Goal: Task Accomplishment & Management: Manage account settings

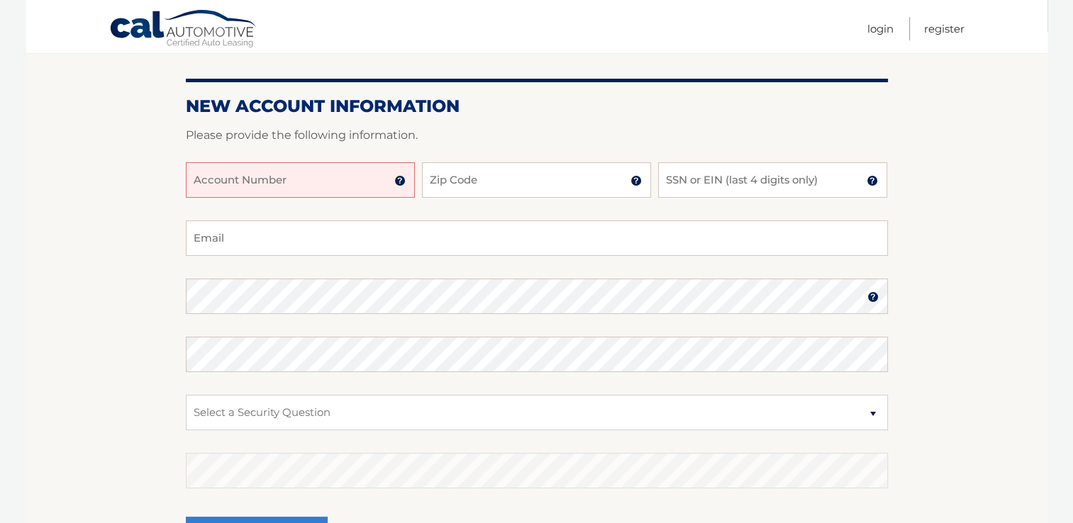
scroll to position [142, 0]
click at [321, 178] on input "Account Number" at bounding box center [300, 179] width 229 height 35
click at [399, 178] on img at bounding box center [399, 180] width 11 height 11
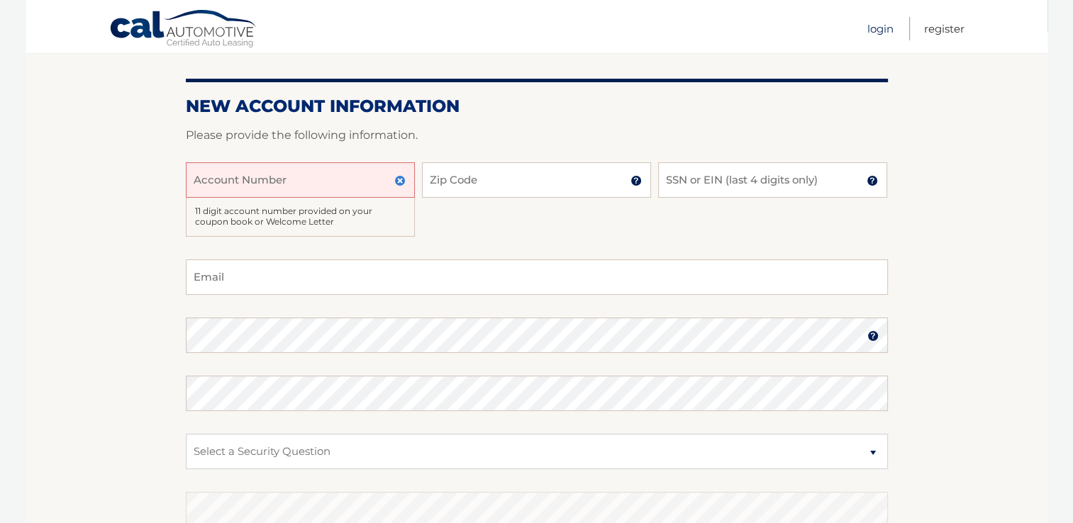
click at [881, 28] on link "Login" at bounding box center [880, 28] width 26 height 23
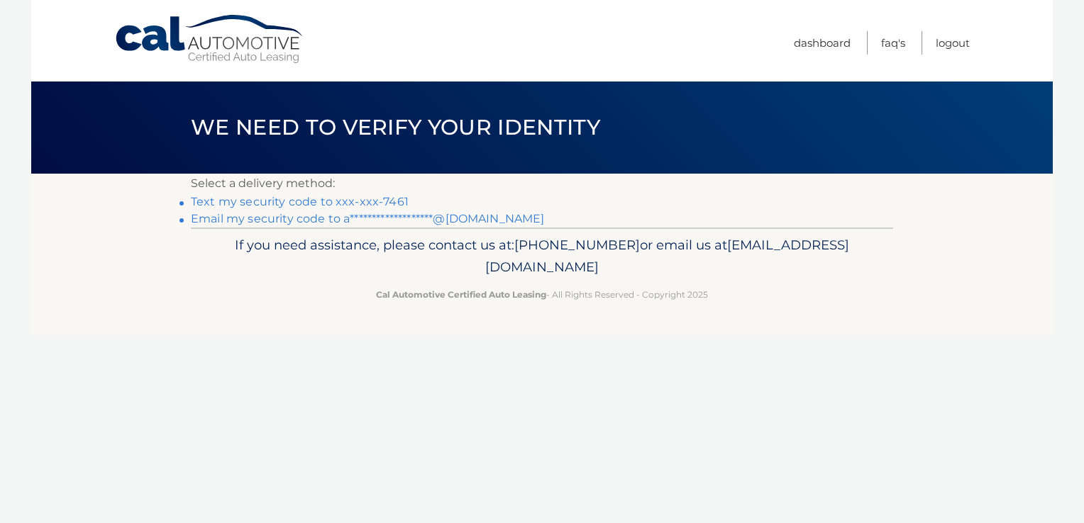
click at [323, 198] on link "Text my security code to xxx-xxx-7461" at bounding box center [300, 201] width 218 height 13
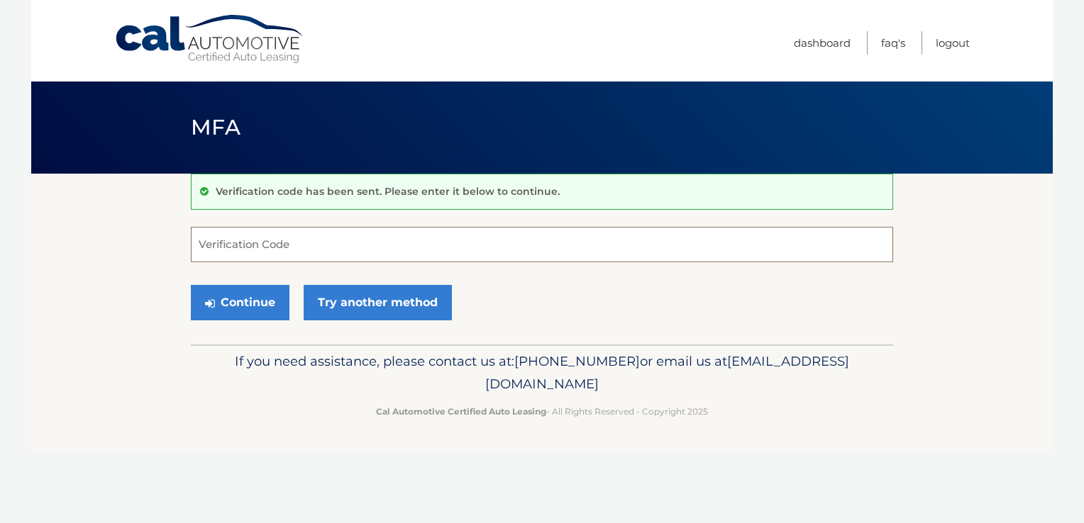
click at [224, 260] on input "Verification Code" at bounding box center [542, 244] width 702 height 35
type input "986829"
click at [264, 296] on button "Continue" at bounding box center [240, 302] width 99 height 35
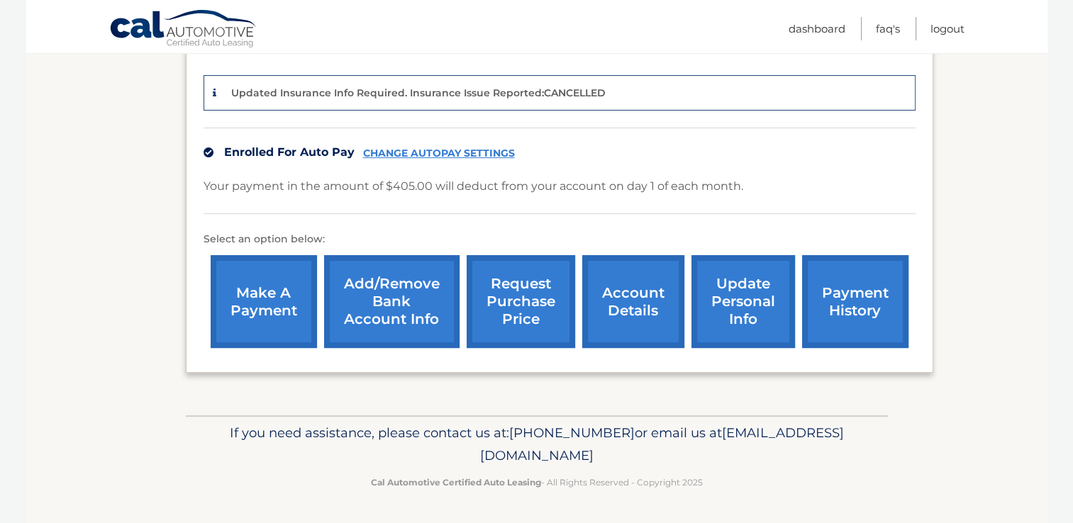
scroll to position [352, 0]
click at [528, 301] on link "request purchase price" at bounding box center [521, 301] width 109 height 93
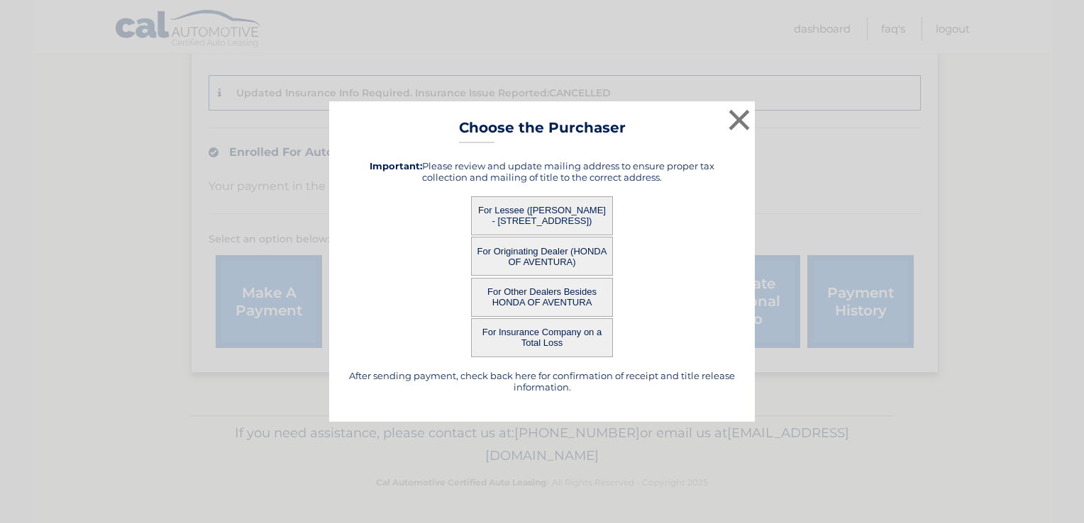
click at [849, 178] on div "× Choose the Purchaser After sending payment, check back here for confirmation …" at bounding box center [542, 261] width 1072 height 321
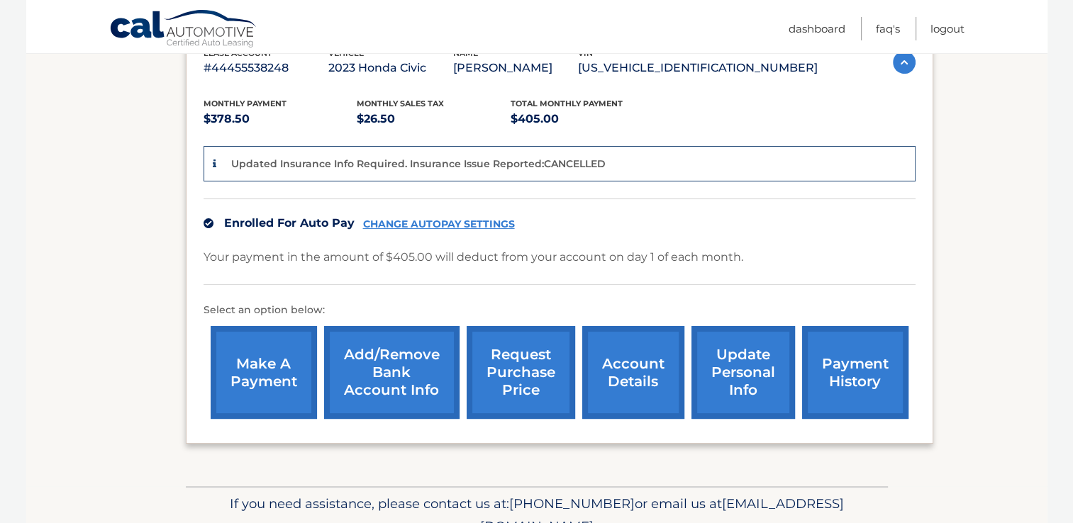
scroll to position [284, 0]
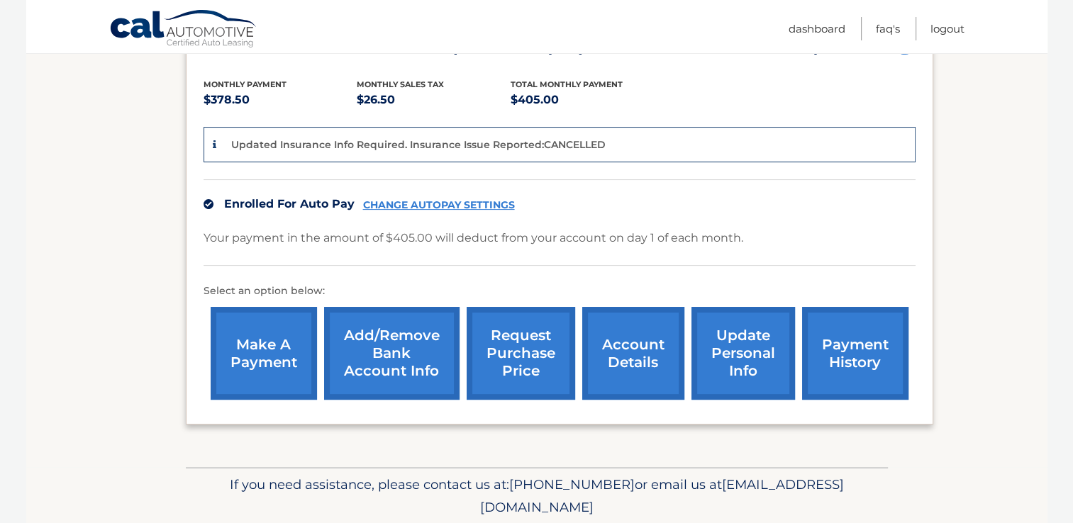
click at [406, 367] on link "Add/Remove bank account info" at bounding box center [391, 353] width 135 height 93
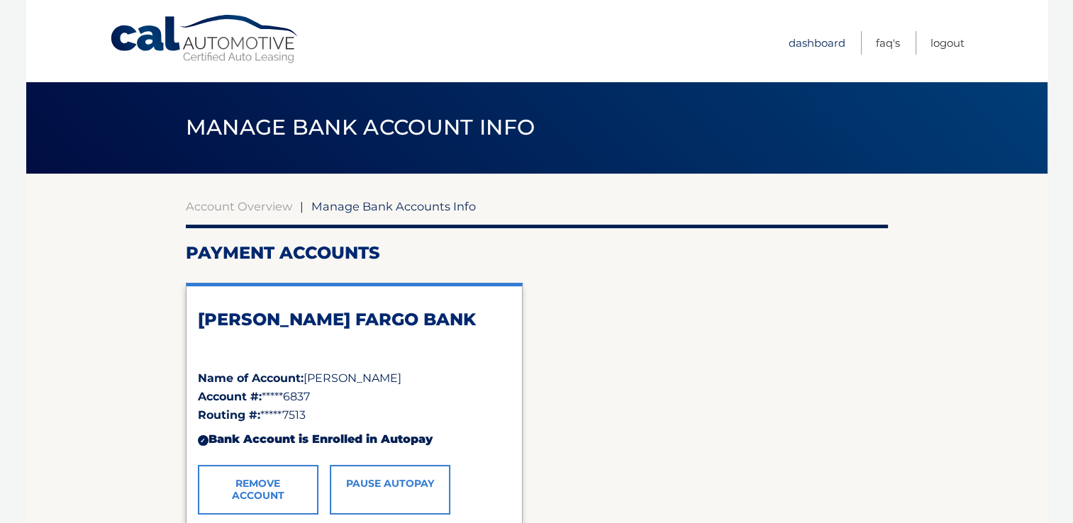
click at [816, 38] on link "Dashboard" at bounding box center [817, 42] width 57 height 23
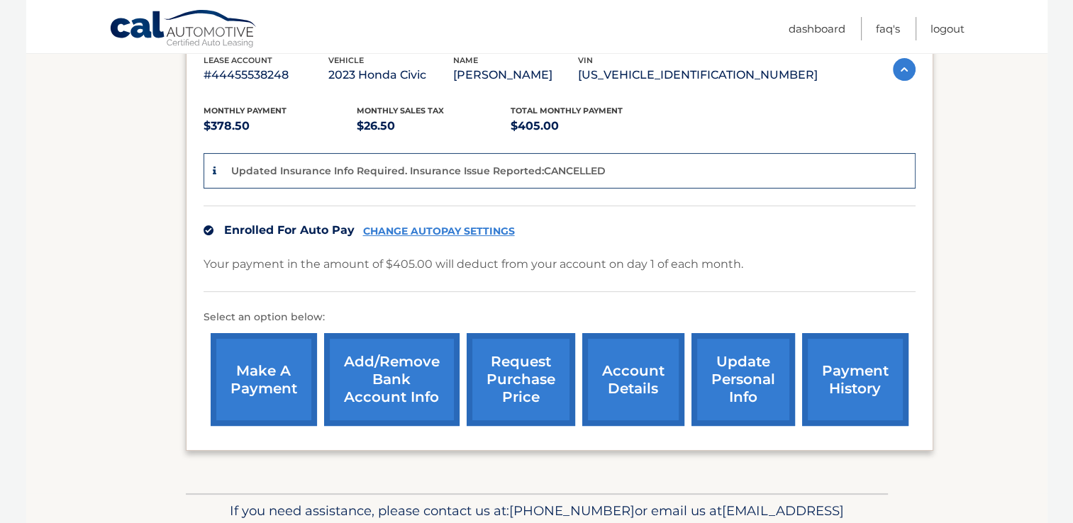
scroll to position [284, 0]
